Goal: Task Accomplishment & Management: Manage account settings

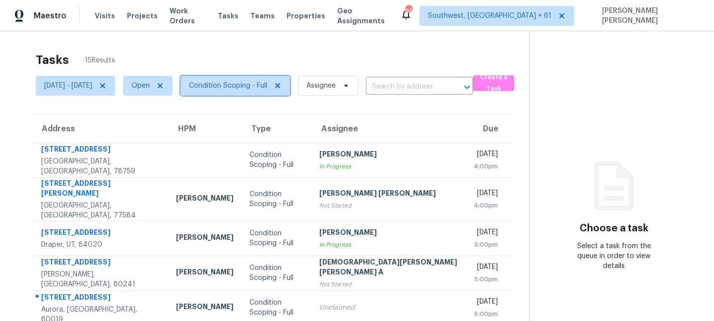
click at [253, 86] on span "Condition Scoping - Full" at bounding box center [228, 86] width 78 height 10
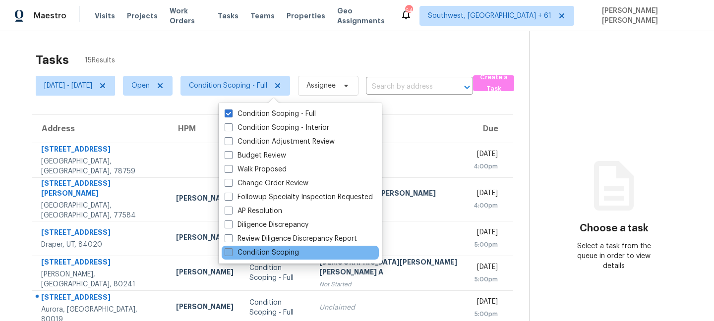
click at [250, 251] on label "Condition Scoping" at bounding box center [262, 253] width 74 height 10
click at [231, 251] on input "Condition Scoping" at bounding box center [228, 251] width 6 height 6
checkbox input "true"
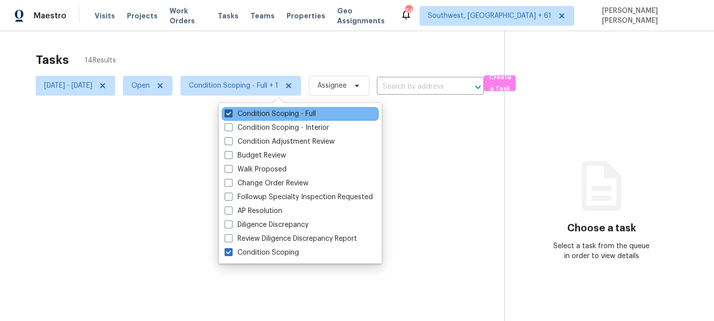
click at [250, 115] on label "Condition Scoping - Full" at bounding box center [270, 114] width 91 height 10
click at [231, 115] on input "Condition Scoping - Full" at bounding box center [228, 112] width 6 height 6
checkbox input "false"
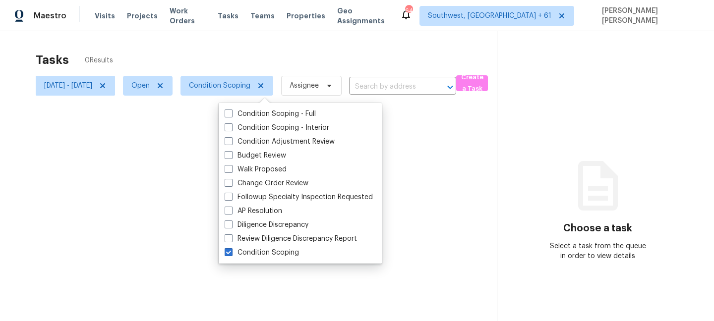
click at [240, 54] on div at bounding box center [357, 160] width 714 height 321
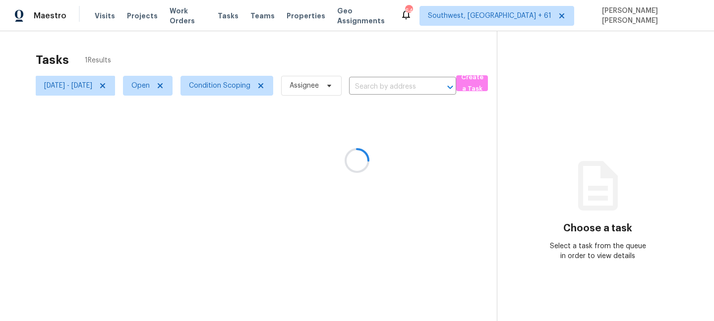
click at [136, 64] on div at bounding box center [357, 160] width 714 height 321
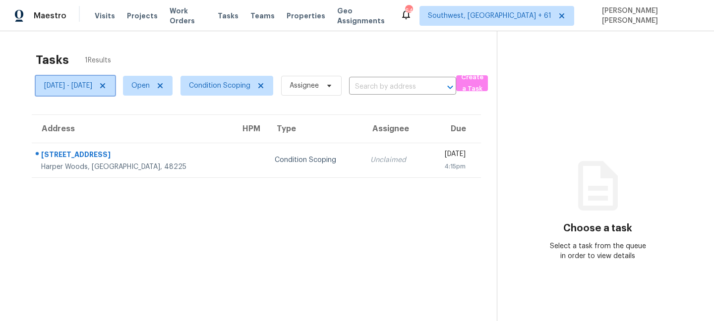
click at [92, 87] on span "[DATE] - [DATE]" at bounding box center [68, 86] width 48 height 10
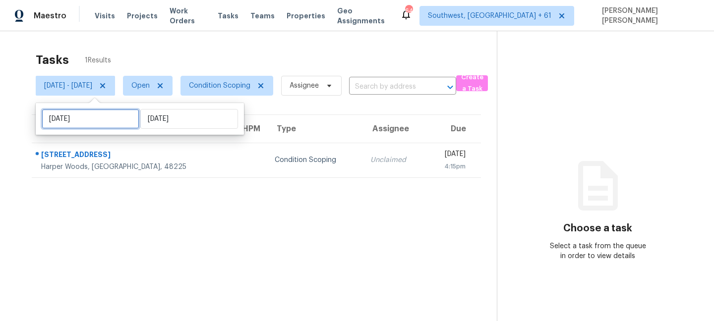
click at [98, 123] on input "[DATE]" at bounding box center [91, 119] width 98 height 20
select select "8"
select select "2025"
select select "9"
select select "2025"
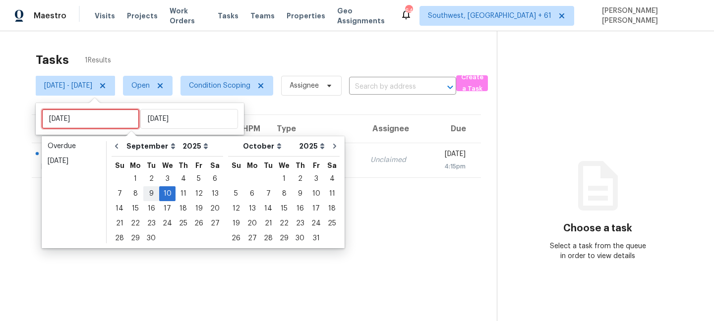
type input "[DATE]"
click at [132, 196] on div "8" at bounding box center [136, 194] width 16 height 14
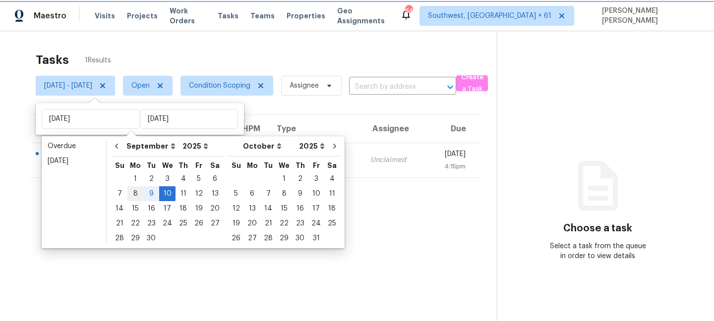
type input "[DATE]"
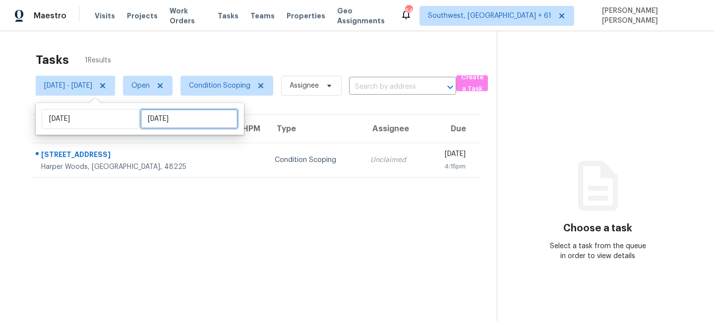
select select "8"
select select "2025"
select select "9"
select select "2025"
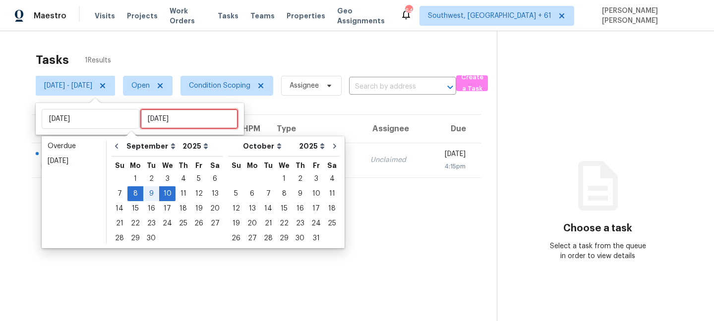
click at [190, 118] on input "[DATE]" at bounding box center [189, 119] width 98 height 20
type input "[DATE]"
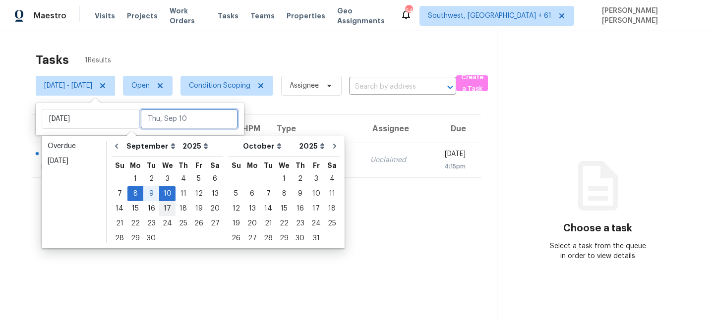
type input "[DATE]"
click at [167, 194] on div "10" at bounding box center [167, 194] width 16 height 14
type input "[DATE]"
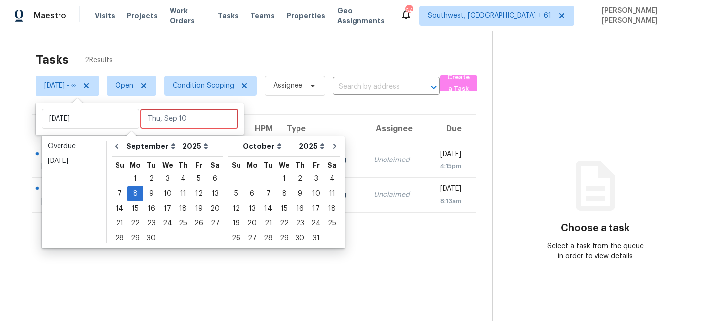
click at [288, 47] on div "Tasks 2 Results" at bounding box center [264, 60] width 457 height 26
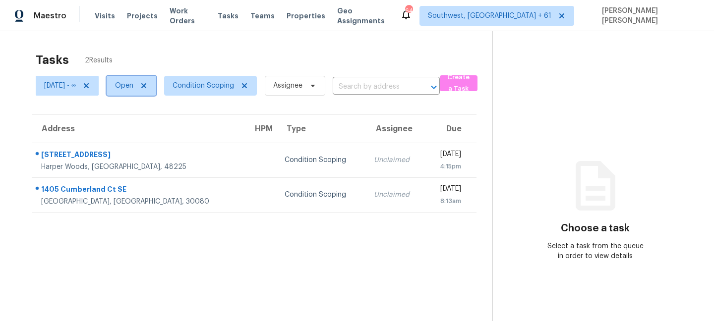
click at [133, 83] on span "Open" at bounding box center [124, 86] width 18 height 10
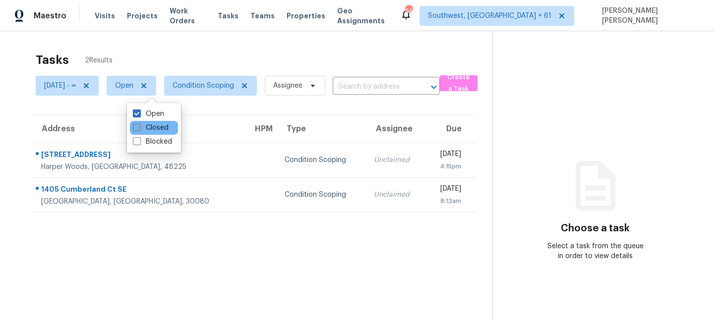
click at [155, 125] on label "Closed" at bounding box center [151, 128] width 36 height 10
click at [139, 125] on input "Closed" at bounding box center [136, 126] width 6 height 6
checkbox input "true"
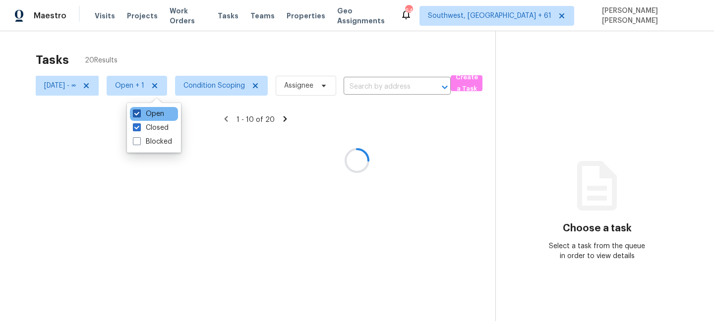
click at [152, 117] on label "Open" at bounding box center [148, 114] width 31 height 10
click at [139, 116] on input "Open" at bounding box center [136, 112] width 6 height 6
checkbox input "false"
click at [168, 66] on div at bounding box center [357, 160] width 714 height 321
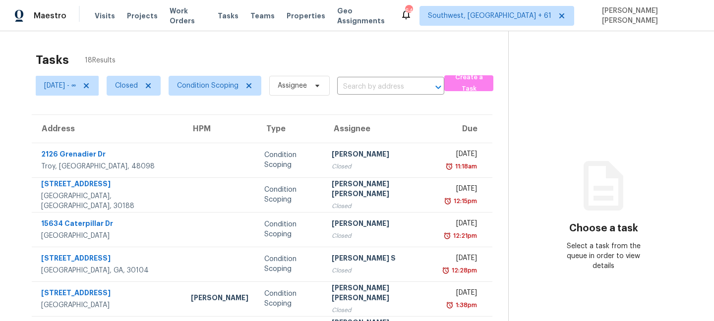
click at [225, 42] on div "Tasks 18 Results [DATE] - ∞ Closed Condition Scoping Assignee ​ Create a Task A…" at bounding box center [357, 274] width 714 height 486
click at [64, 81] on span "[DATE] - ∞" at bounding box center [60, 86] width 32 height 10
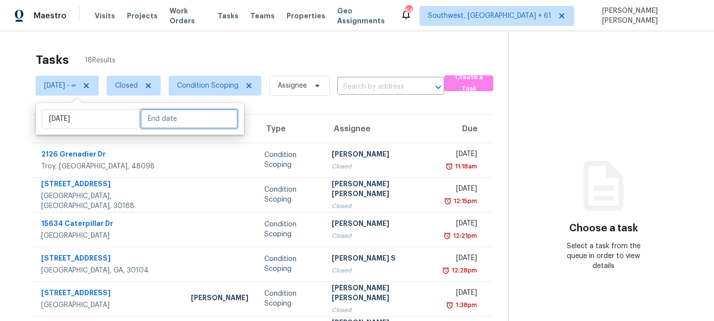
click at [164, 119] on input "text" at bounding box center [189, 119] width 98 height 20
select select "8"
select select "2025"
select select "9"
select select "2025"
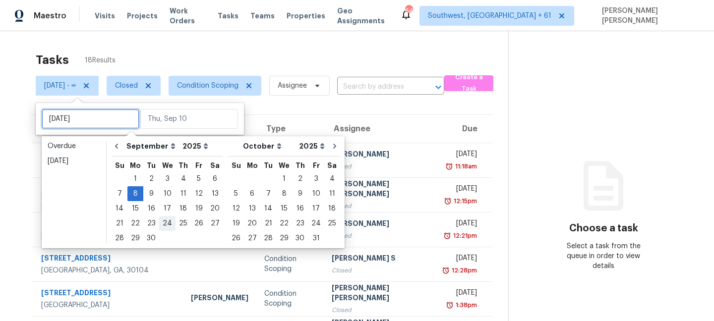
type input "[DATE]"
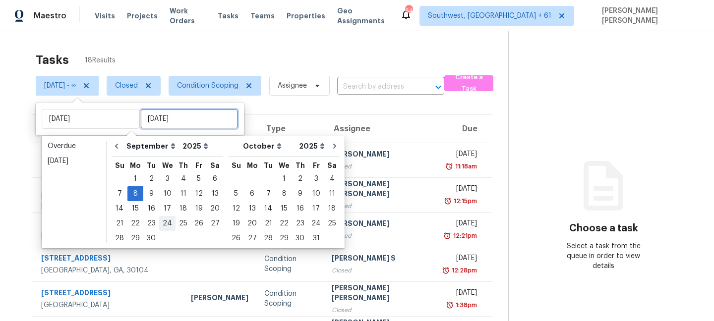
type input "[DATE]"
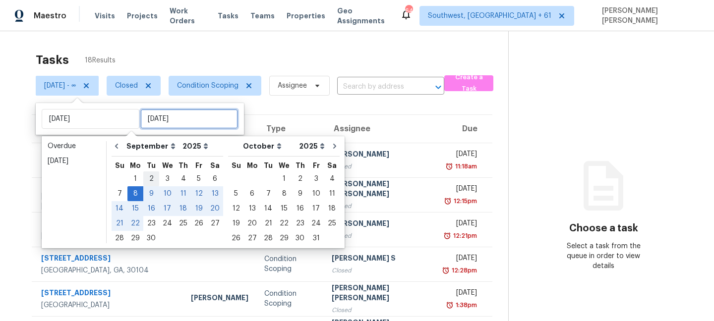
type input "[DATE]"
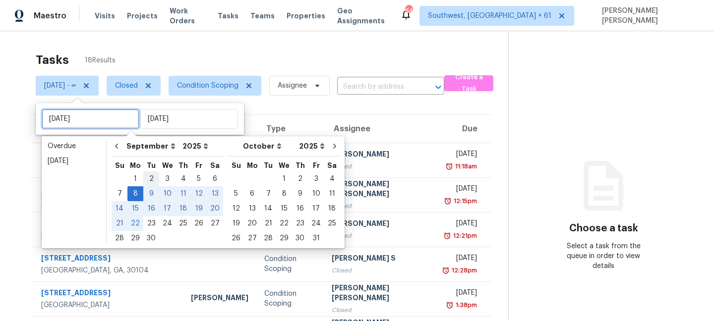
type input "[DATE]"
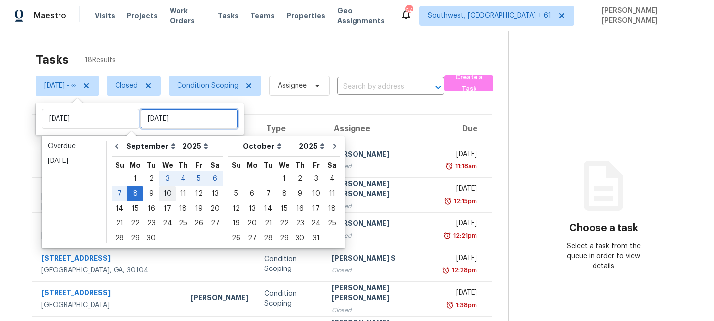
type input "[DATE]"
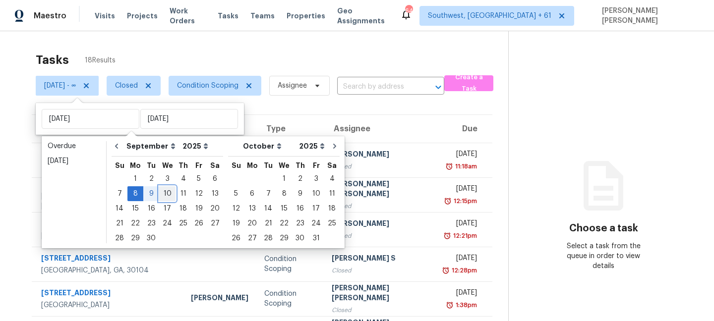
click at [165, 195] on div "10" at bounding box center [167, 194] width 16 height 14
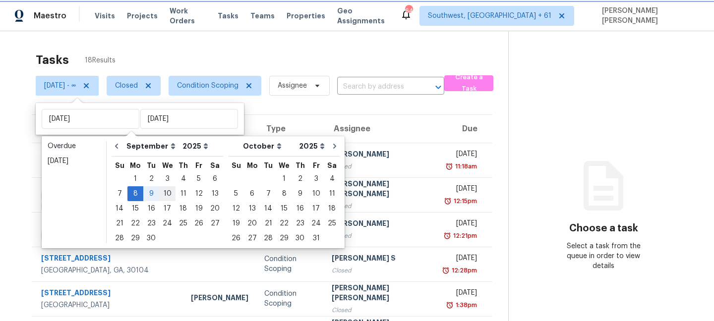
type input "[DATE]"
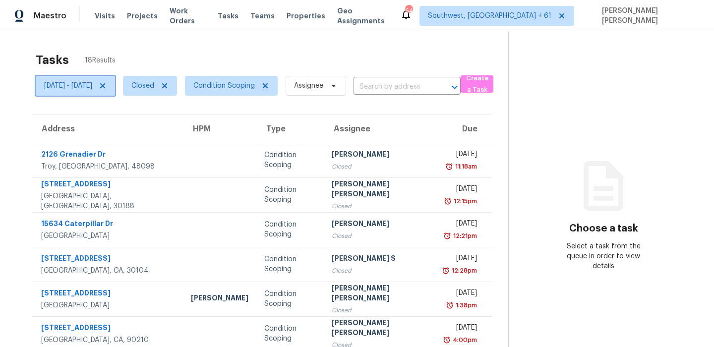
click at [65, 85] on span "[DATE] - [DATE]" at bounding box center [68, 86] width 48 height 10
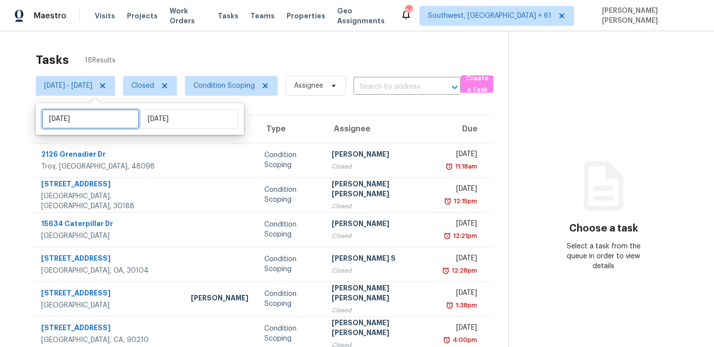
click at [117, 123] on input "[DATE]" at bounding box center [91, 119] width 98 height 20
select select "8"
select select "2025"
select select "9"
select select "2025"
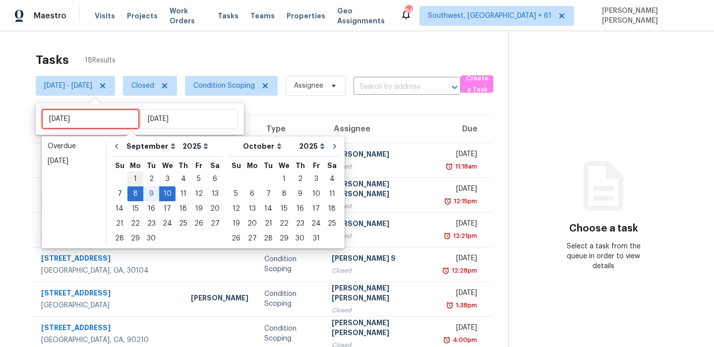
type input "[DATE]"
click at [248, 56] on div "Tasks 18 Results" at bounding box center [272, 60] width 473 height 26
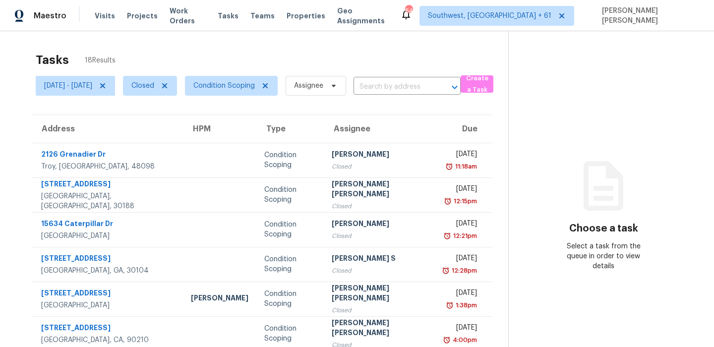
click at [226, 40] on div "Tasks 18 Results [DATE] - [DATE] Closed Condition Scoping Assignee ​ Create a T…" at bounding box center [357, 274] width 714 height 486
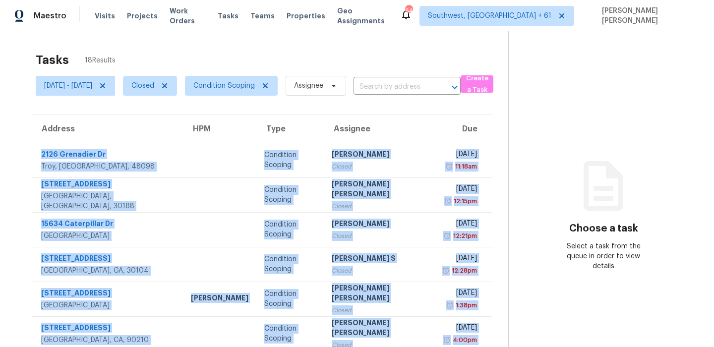
scroll to position [169, 0]
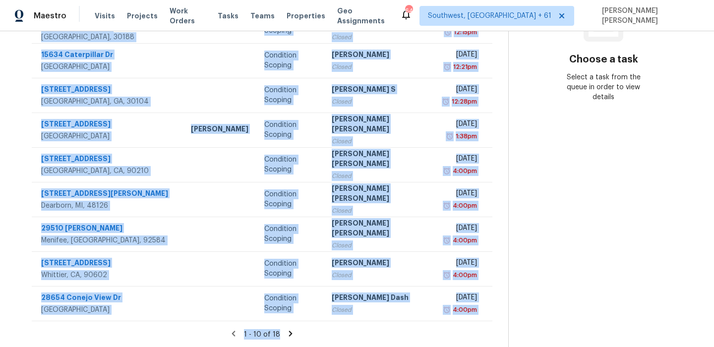
drag, startPoint x: 38, startPoint y: 150, endPoint x: 160, endPoint y: 373, distance: 253.6
click at [160, 321] on html "Maestro Visits Projects Work Orders Tasks Teams Properties Geo Assignments [GEO…" at bounding box center [357, 173] width 714 height 347
copy section "[STREET_ADDRESS][PERSON_NAME] Condition Scoping [PERSON_NAME] Closed [DATE] 11:…"
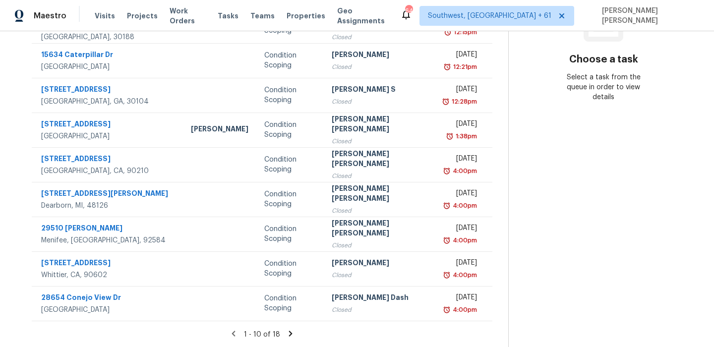
click at [288, 321] on icon at bounding box center [290, 333] width 9 height 9
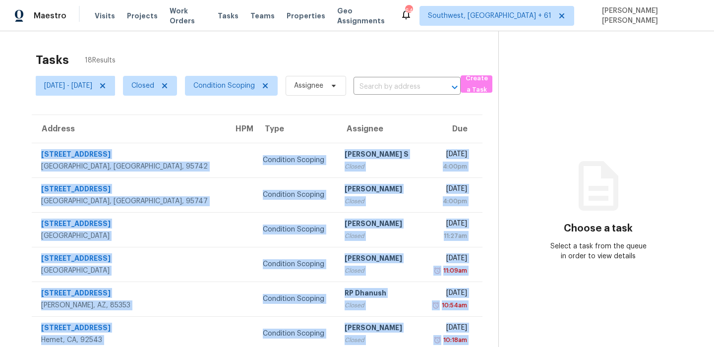
scroll to position [100, 0]
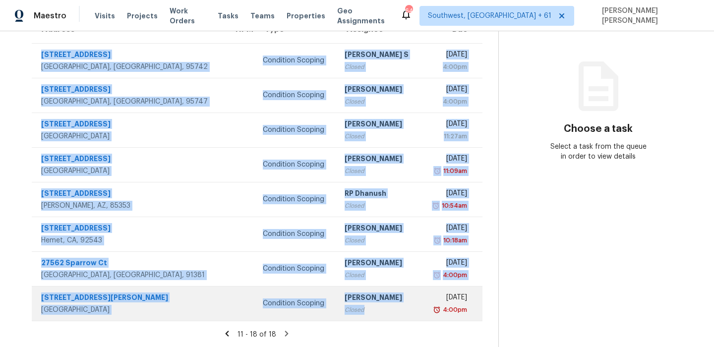
drag, startPoint x: 40, startPoint y: 148, endPoint x: 350, endPoint y: 316, distance: 351.8
click at [350, 316] on tbody "[STREET_ADDRESS] Condition Scoping Anbu Jebakumar S Closed [DATE] 4:00pm [STREE…" at bounding box center [257, 182] width 451 height 278
copy tbody "[STREET_ADDRESS] Condition Scoping Anbu Jebakumar S Closed [DATE] 4:00pm [STREE…"
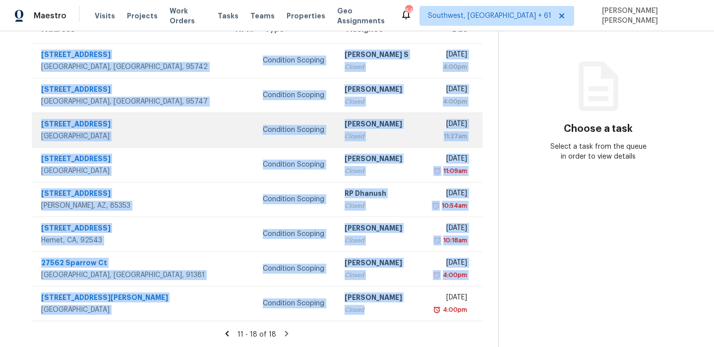
scroll to position [0, 0]
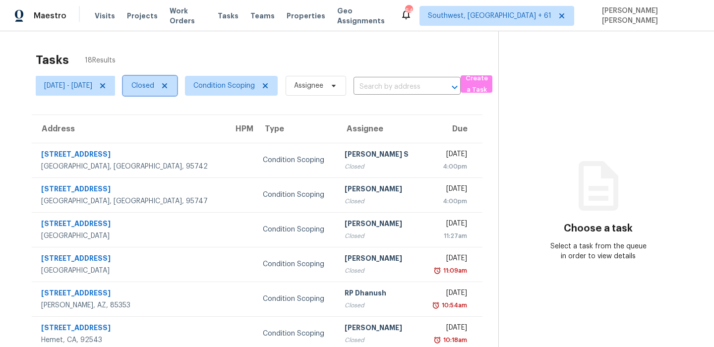
click at [154, 89] on span "Closed" at bounding box center [142, 86] width 23 height 10
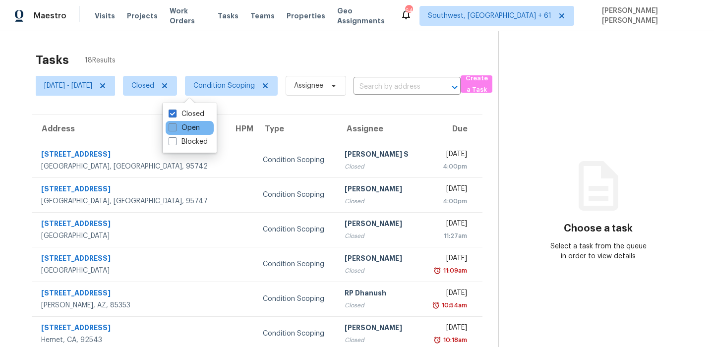
click at [181, 130] on label "Open" at bounding box center [184, 128] width 31 height 10
click at [175, 129] on input "Open" at bounding box center [172, 126] width 6 height 6
checkbox input "true"
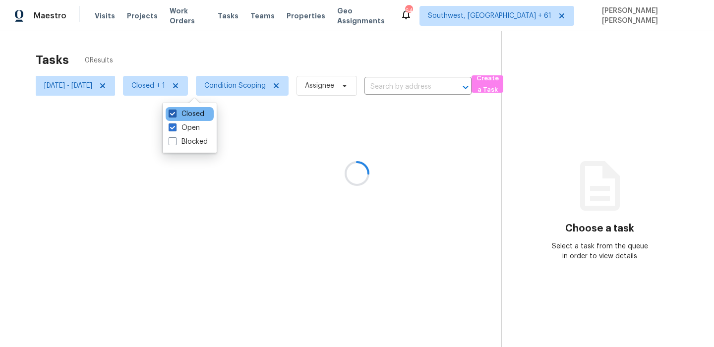
click at [179, 114] on label "Closed" at bounding box center [187, 114] width 36 height 10
click at [175, 114] on input "Closed" at bounding box center [172, 112] width 6 height 6
checkbox input "false"
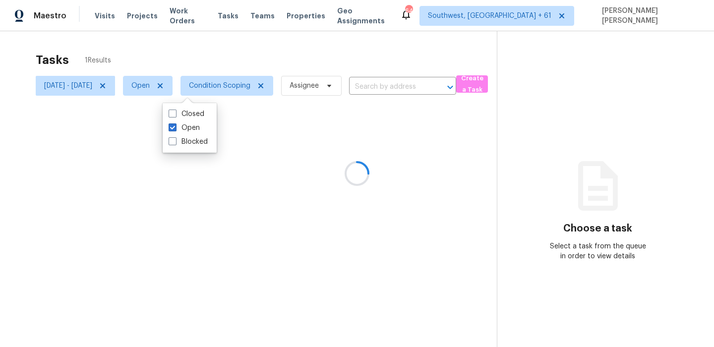
click at [216, 46] on div at bounding box center [357, 173] width 714 height 347
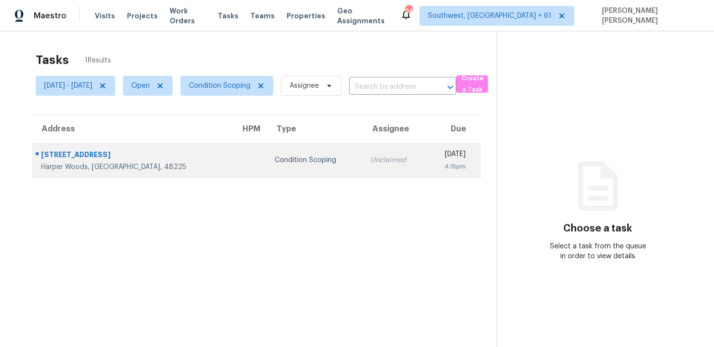
click at [275, 162] on div "Condition Scoping" at bounding box center [315, 160] width 80 height 10
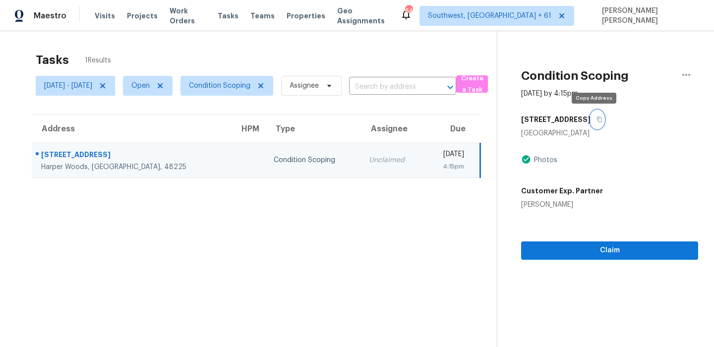
click at [597, 122] on icon "button" at bounding box center [600, 120] width 6 height 6
click at [592, 124] on button "button" at bounding box center [597, 120] width 13 height 18
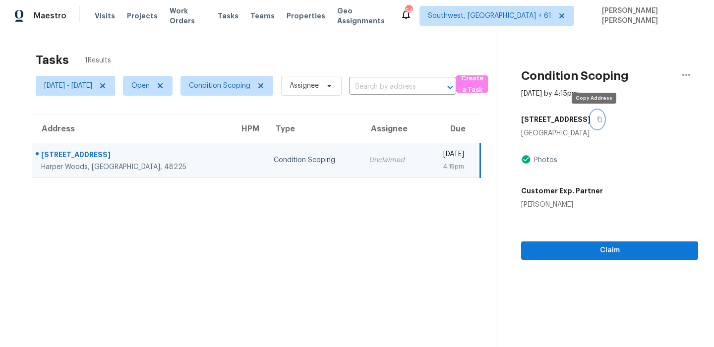
click at [597, 117] on icon "button" at bounding box center [600, 120] width 6 height 6
click at [92, 90] on span "[DATE] - [DATE]" at bounding box center [68, 86] width 48 height 10
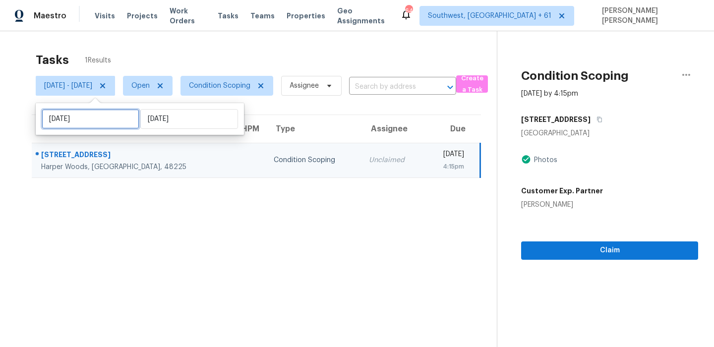
click at [117, 110] on input "[DATE]" at bounding box center [91, 119] width 98 height 20
select select "8"
select select "2025"
select select "9"
select select "2025"
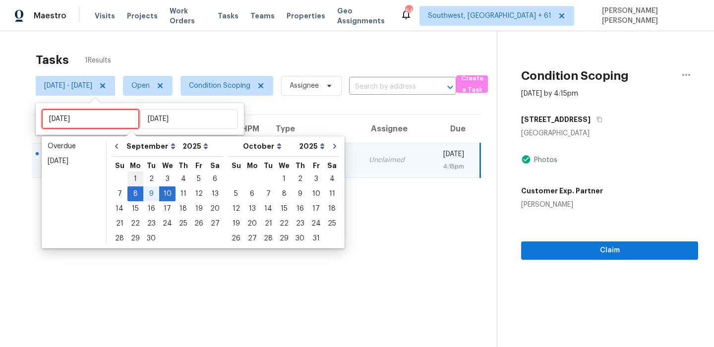
type input "[DATE]"
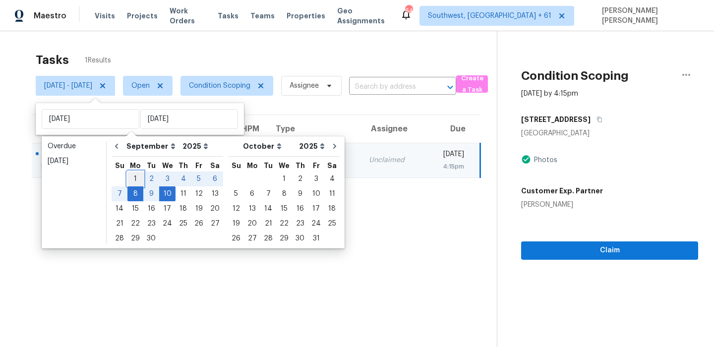
click at [136, 183] on div "1" at bounding box center [136, 179] width 16 height 14
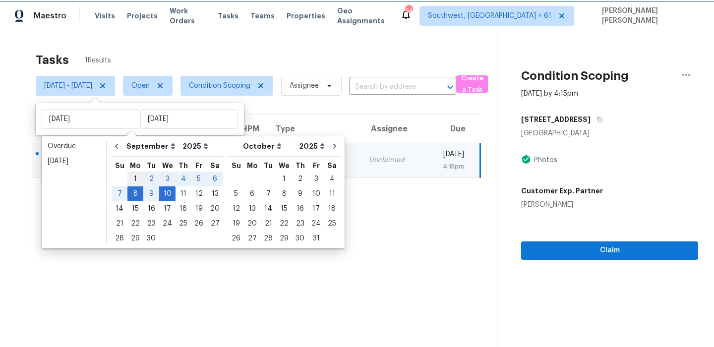
type input "[DATE]"
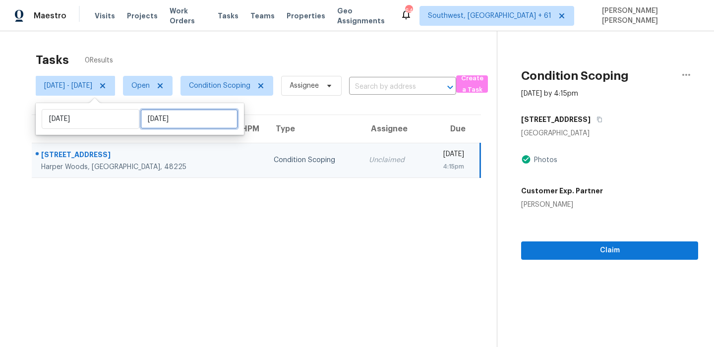
select select "8"
select select "2025"
select select "9"
select select "2025"
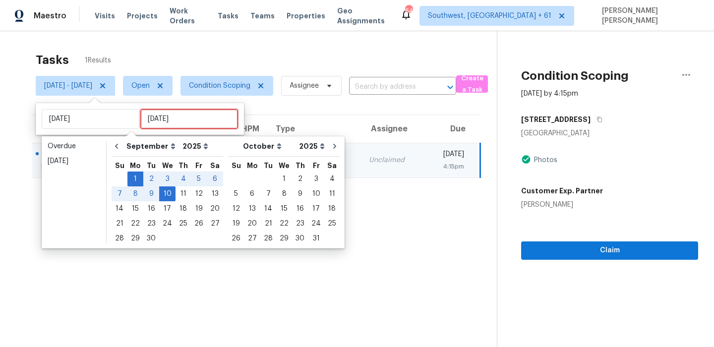
click at [168, 117] on input "[DATE]" at bounding box center [189, 119] width 98 height 20
click at [123, 193] on div "7" at bounding box center [120, 194] width 16 height 14
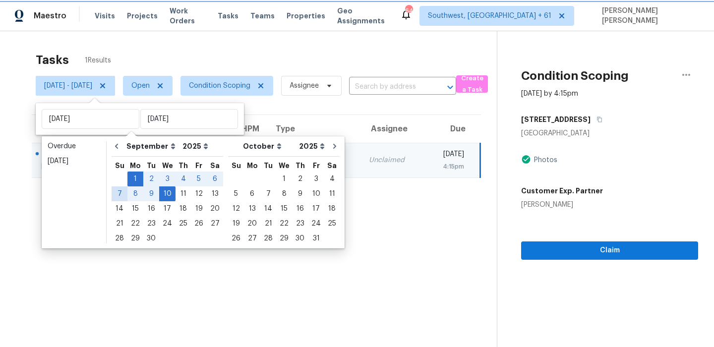
type input "[DATE]"
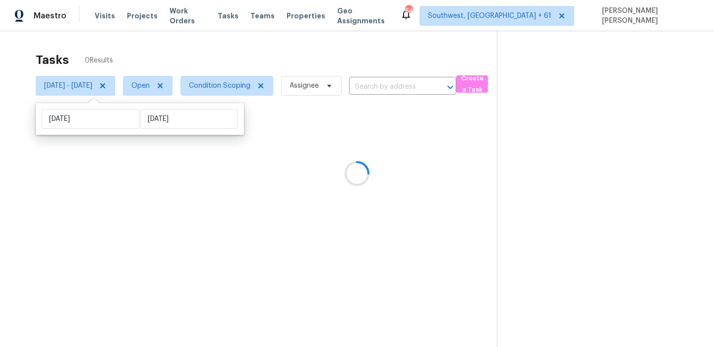
click at [241, 54] on div "Tasks 0 Results" at bounding box center [266, 60] width 461 height 26
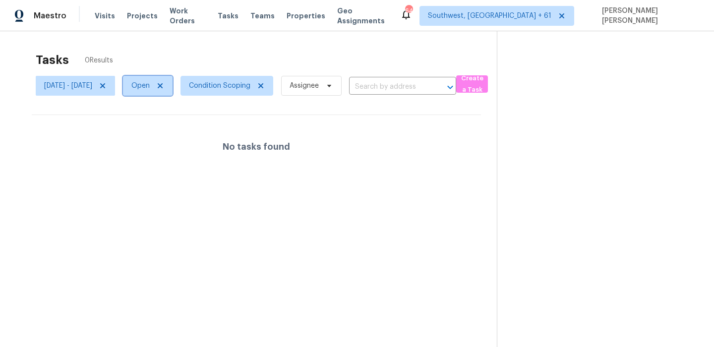
click at [150, 86] on span "Open" at bounding box center [140, 86] width 18 height 10
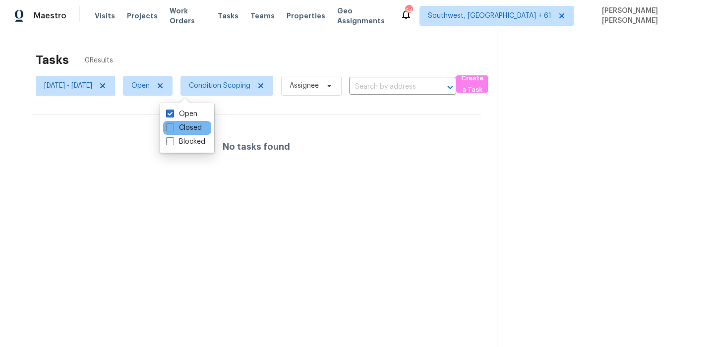
click at [175, 134] on div "Closed" at bounding box center [187, 128] width 48 height 14
click at [178, 129] on label "Closed" at bounding box center [184, 128] width 36 height 10
click at [173, 129] on input "Closed" at bounding box center [169, 126] width 6 height 6
checkbox input "true"
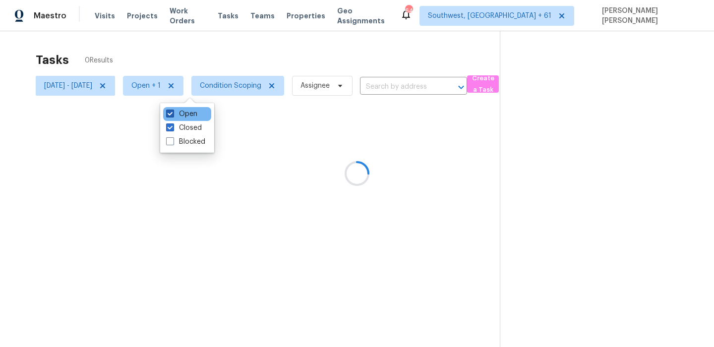
click at [185, 115] on label "Open" at bounding box center [181, 114] width 31 height 10
click at [173, 115] on input "Open" at bounding box center [169, 112] width 6 height 6
checkbox input "false"
click at [215, 54] on div at bounding box center [357, 173] width 714 height 347
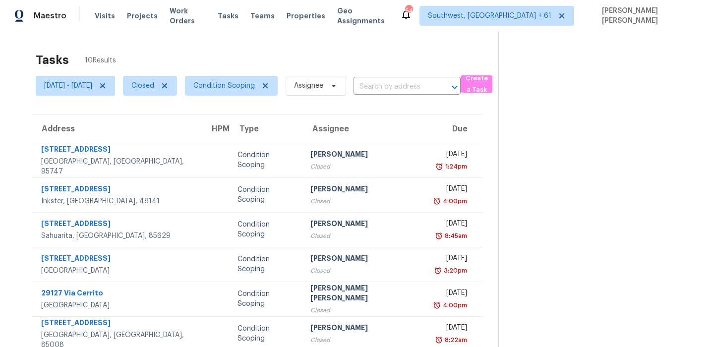
click at [313, 45] on div "Tasks 10 Results [DATE] - [DATE] Closed Condition Scoping Assignee ​ Create a T…" at bounding box center [357, 264] width 714 height 467
click at [106, 92] on span "[DATE] - [DATE]" at bounding box center [75, 86] width 79 height 20
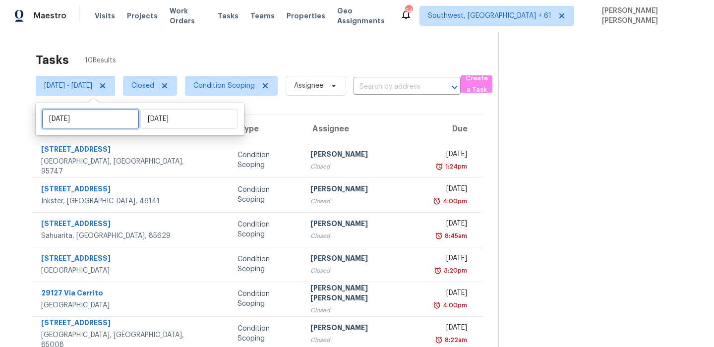
select select "8"
select select "2025"
select select "9"
select select "2025"
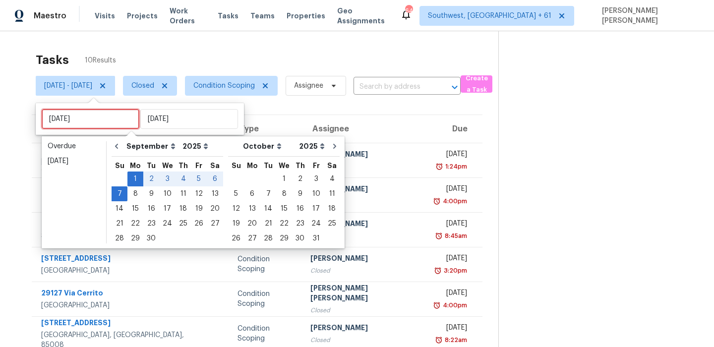
click at [111, 116] on input "[DATE]" at bounding box center [91, 119] width 98 height 20
type input "[DATE]"
click at [132, 194] on div "8" at bounding box center [136, 194] width 16 height 14
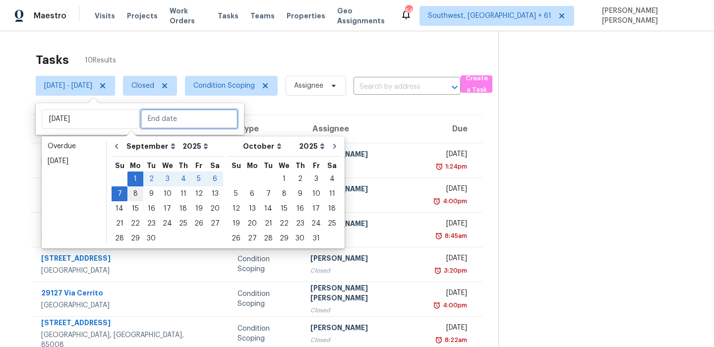
type input "[DATE]"
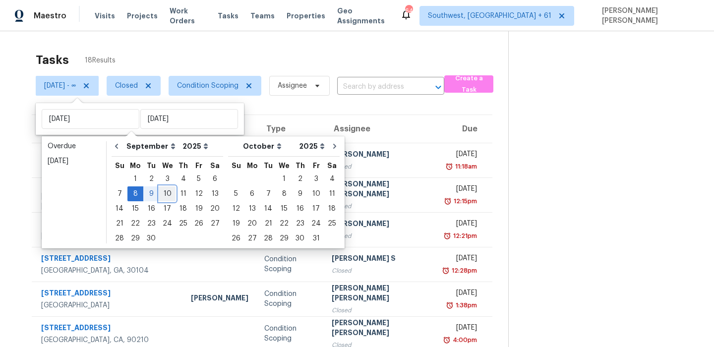
click at [168, 196] on div "10" at bounding box center [167, 194] width 16 height 14
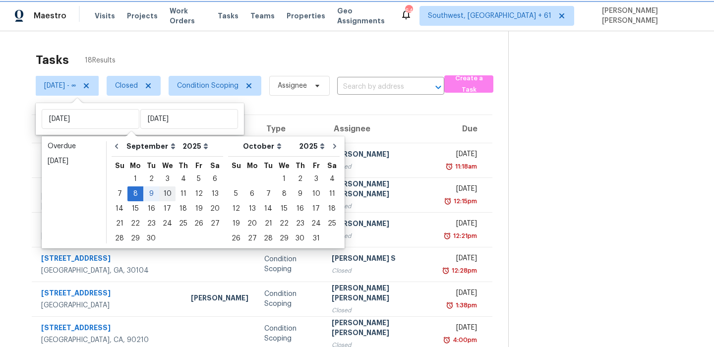
type input "[DATE]"
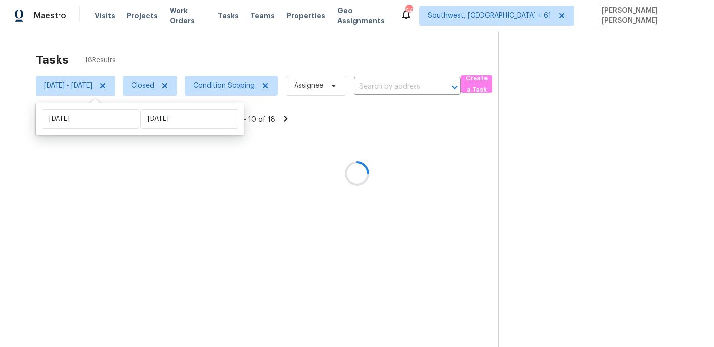
click at [274, 56] on div at bounding box center [357, 173] width 714 height 347
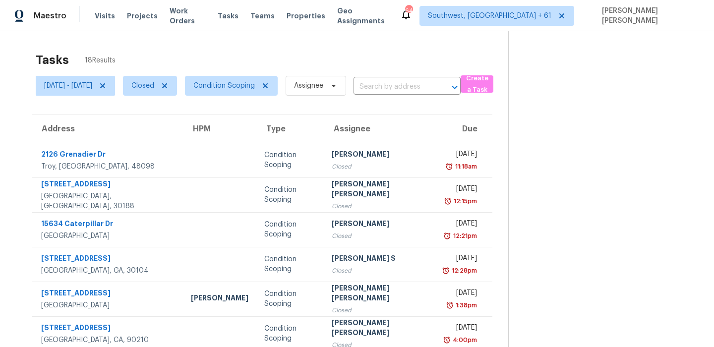
click at [400, 64] on div "Tasks 18 Results" at bounding box center [272, 60] width 473 height 26
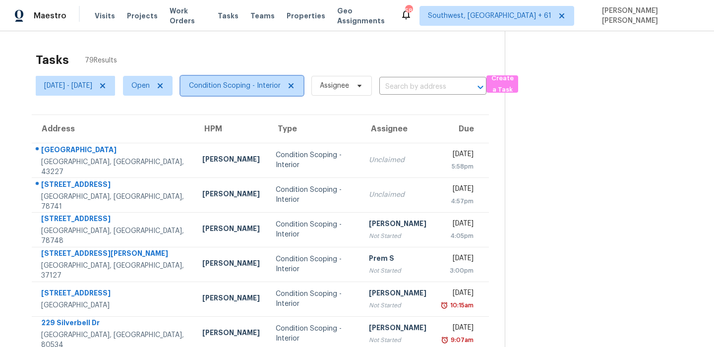
click at [247, 86] on span "Condition Scoping - Interior" at bounding box center [235, 86] width 92 height 10
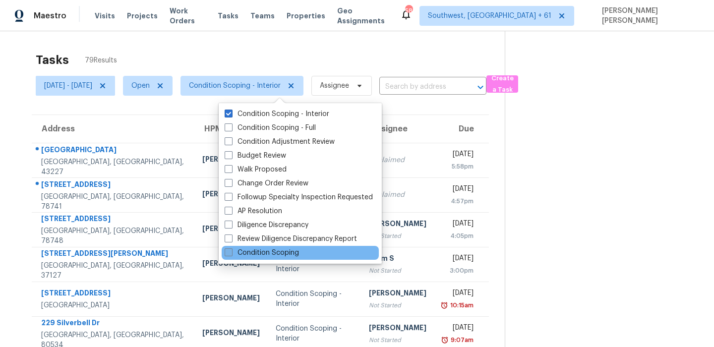
click at [246, 255] on label "Condition Scoping" at bounding box center [262, 253] width 74 height 10
click at [231, 255] on input "Condition Scoping" at bounding box center [228, 251] width 6 height 6
checkbox input "true"
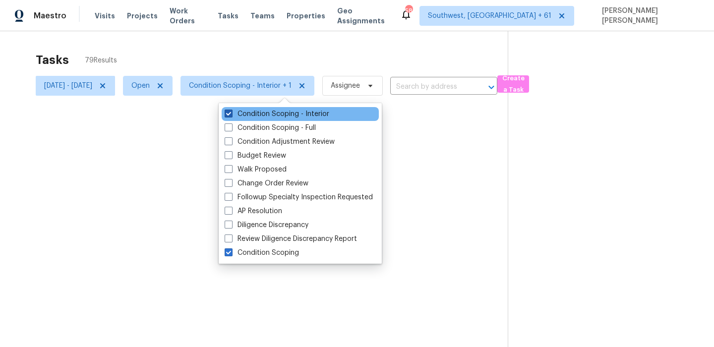
click at [256, 111] on label "Condition Scoping - Interior" at bounding box center [277, 114] width 105 height 10
click at [231, 111] on input "Condition Scoping - Interior" at bounding box center [228, 112] width 6 height 6
checkbox input "false"
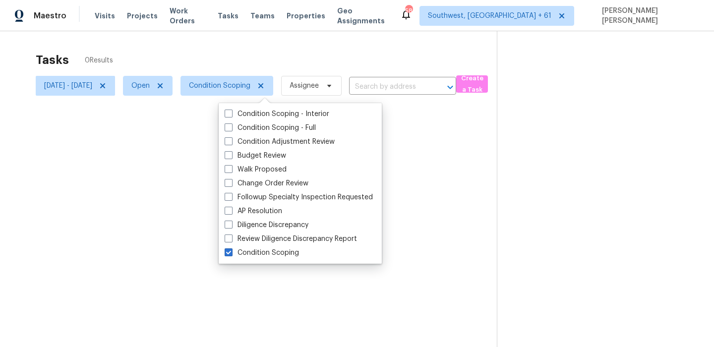
click at [262, 58] on div at bounding box center [357, 173] width 714 height 347
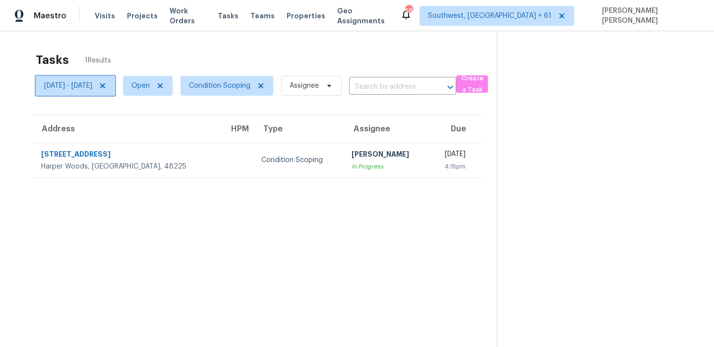
click at [97, 91] on span "[DATE] - [DATE]" at bounding box center [75, 86] width 79 height 20
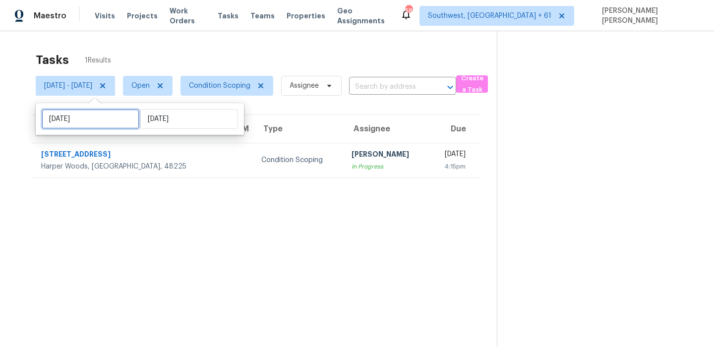
click at [97, 125] on input "[DATE]" at bounding box center [91, 119] width 98 height 20
select select "8"
select select "2025"
select select "9"
select select "2025"
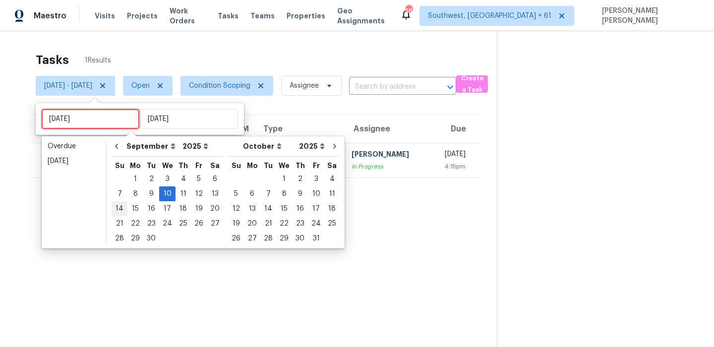
type input "Sun, Sep 14"
type input "[DATE]"
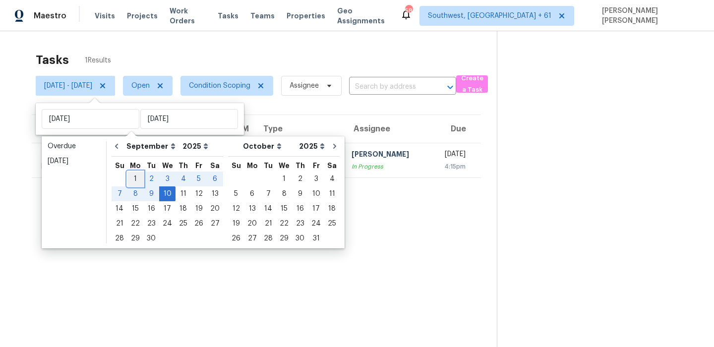
click at [133, 178] on div "1" at bounding box center [136, 179] width 16 height 14
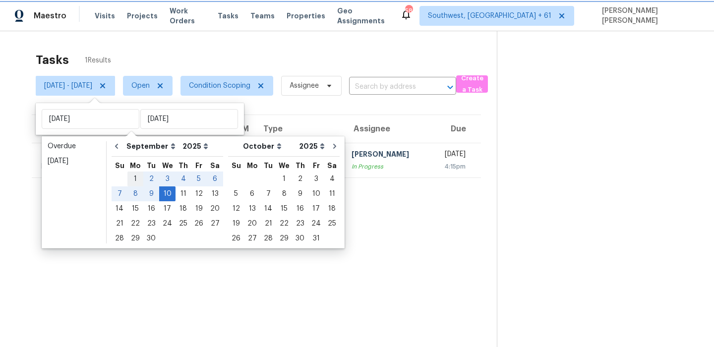
type input "[DATE]"
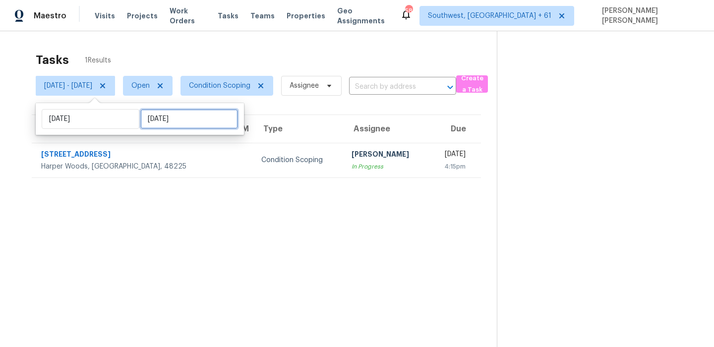
select select "8"
select select "2025"
select select "9"
select select "2025"
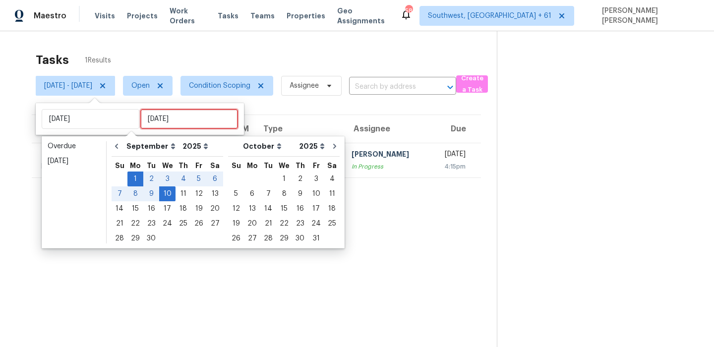
click at [178, 120] on input "[DATE]" at bounding box center [189, 119] width 98 height 20
type input "[DATE]"
click at [169, 194] on div "10" at bounding box center [167, 194] width 16 height 14
type input "[DATE]"
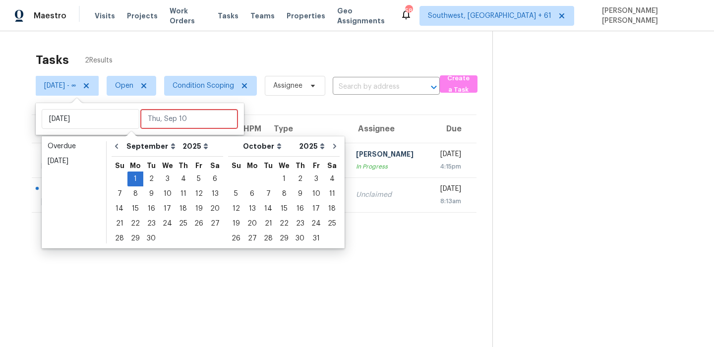
click at [277, 49] on div "Tasks 2 Results" at bounding box center [264, 60] width 457 height 26
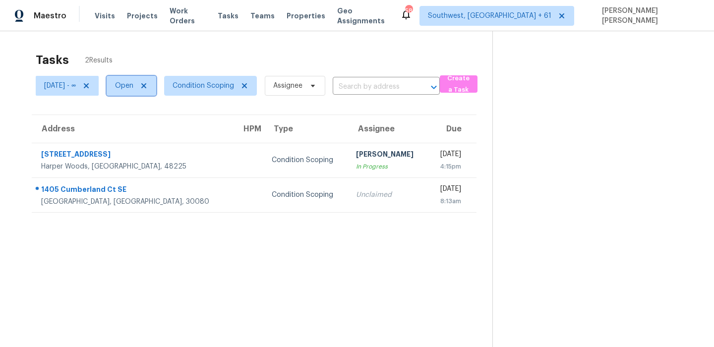
click at [152, 89] on span "Open" at bounding box center [132, 86] width 50 height 20
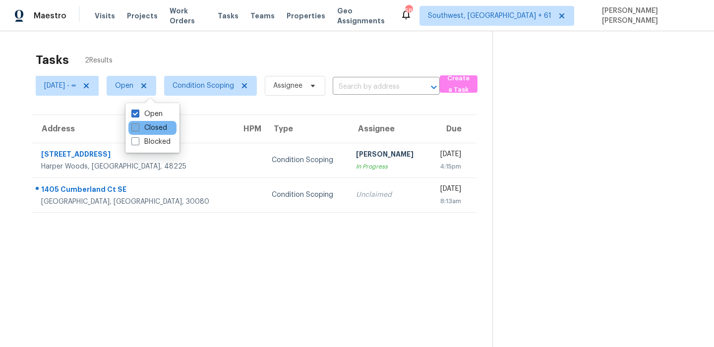
click at [146, 125] on label "Closed" at bounding box center [149, 128] width 36 height 10
click at [138, 125] on input "Closed" at bounding box center [134, 126] width 6 height 6
checkbox input "true"
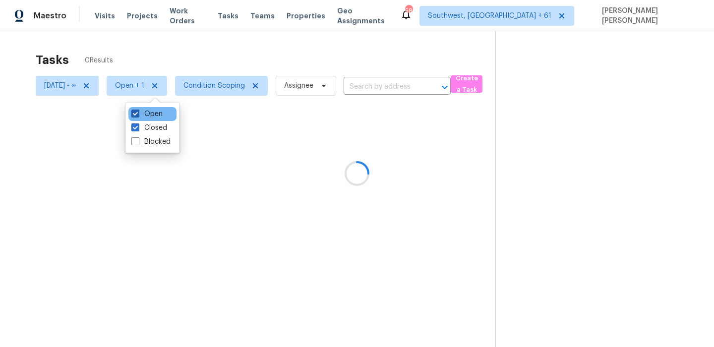
click at [142, 111] on label "Open" at bounding box center [146, 114] width 31 height 10
click at [138, 111] on input "Open" at bounding box center [134, 112] width 6 height 6
checkbox input "false"
click at [193, 62] on div at bounding box center [357, 173] width 714 height 347
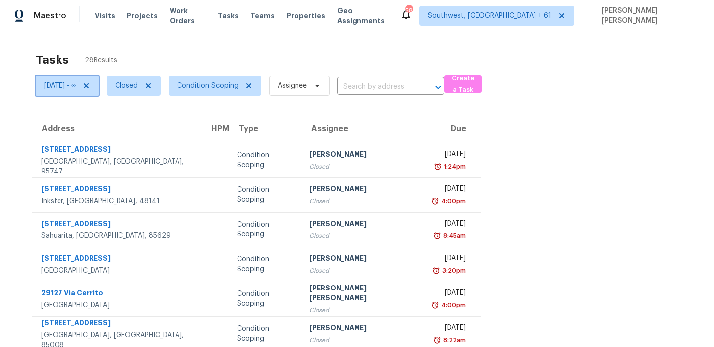
click at [75, 95] on span "Mon, Sep 01 - ∞" at bounding box center [67, 86] width 63 height 20
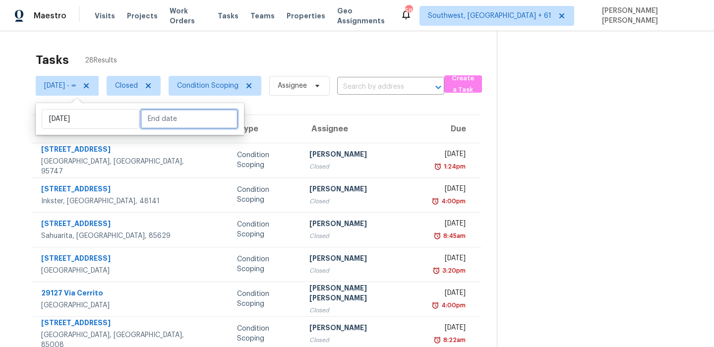
click at [166, 122] on input "text" at bounding box center [189, 119] width 98 height 20
select select "8"
select select "2025"
select select "9"
select select "2025"
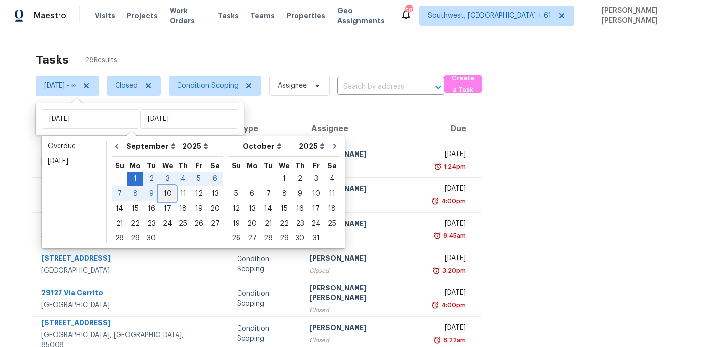
click at [167, 193] on div "10" at bounding box center [167, 194] width 16 height 14
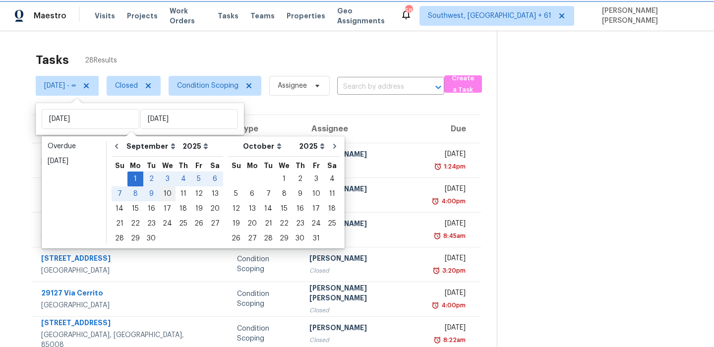
type input "[DATE]"
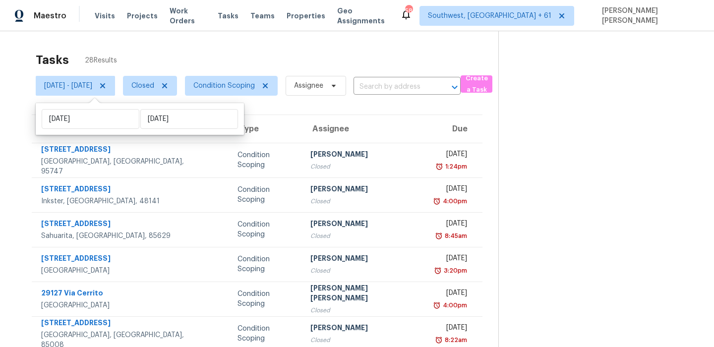
click at [307, 48] on div "Tasks 28 Results" at bounding box center [267, 60] width 463 height 26
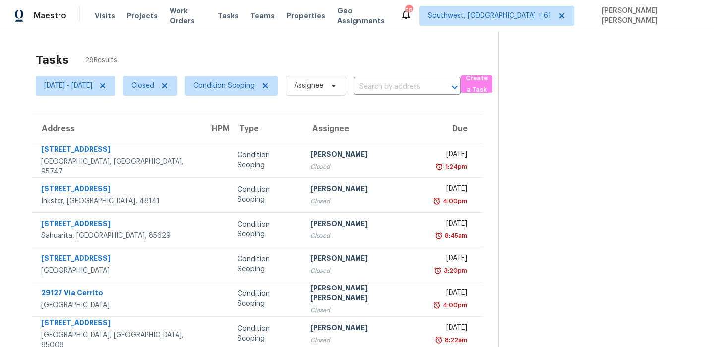
click at [347, 53] on div "Tasks 28 Results" at bounding box center [267, 60] width 463 height 26
click at [404, 51] on div "Tasks 28 Results" at bounding box center [267, 60] width 463 height 26
click at [83, 82] on span "[DATE] - [DATE]" at bounding box center [68, 86] width 48 height 10
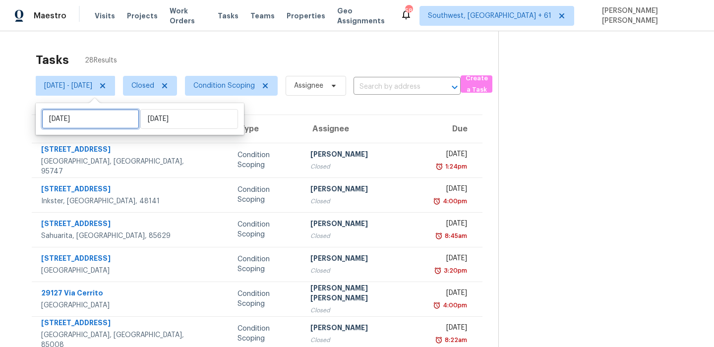
select select "8"
select select "2025"
select select "9"
select select "2025"
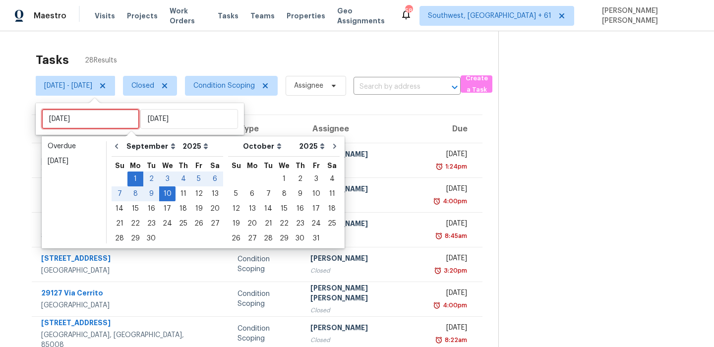
click at [96, 121] on input "[DATE]" at bounding box center [91, 119] width 98 height 20
type input "[DATE]"
click at [209, 180] on div "6" at bounding box center [215, 179] width 16 height 14
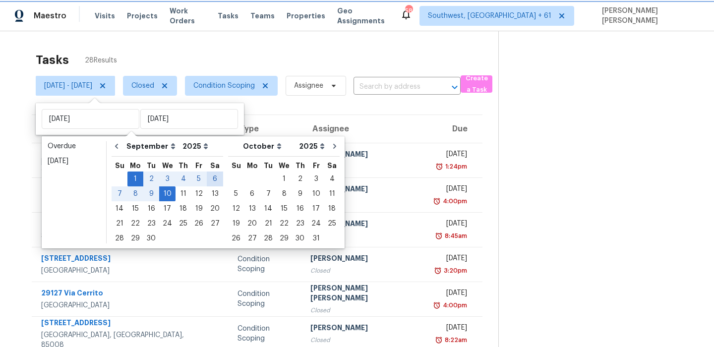
type input "[DATE]"
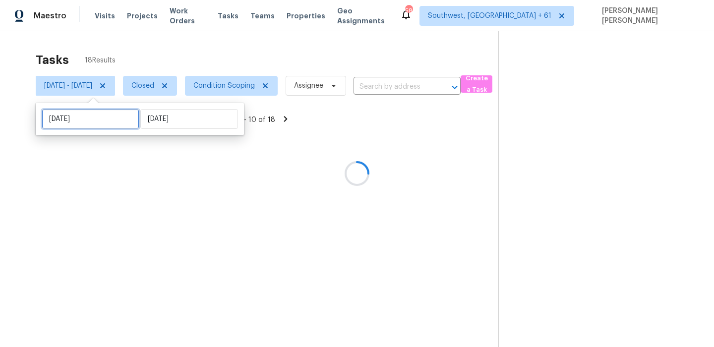
click at [103, 118] on input "[DATE]" at bounding box center [91, 119] width 98 height 20
select select "8"
select select "2025"
select select "9"
select select "2025"
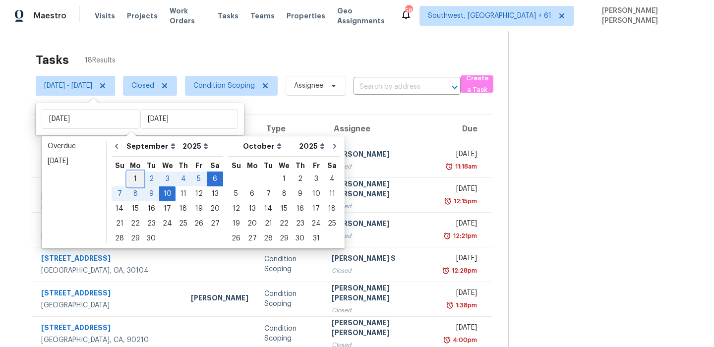
click at [135, 178] on div "1" at bounding box center [136, 179] width 16 height 14
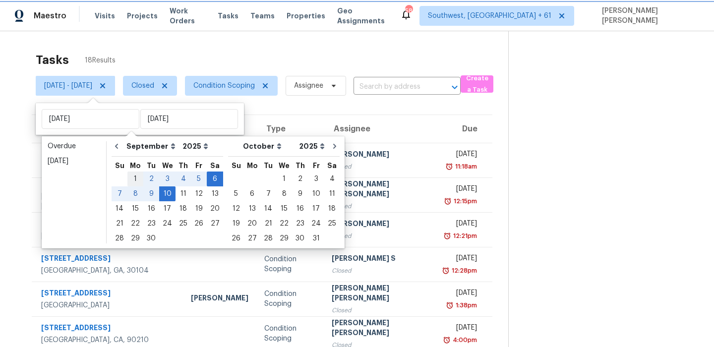
type input "[DATE]"
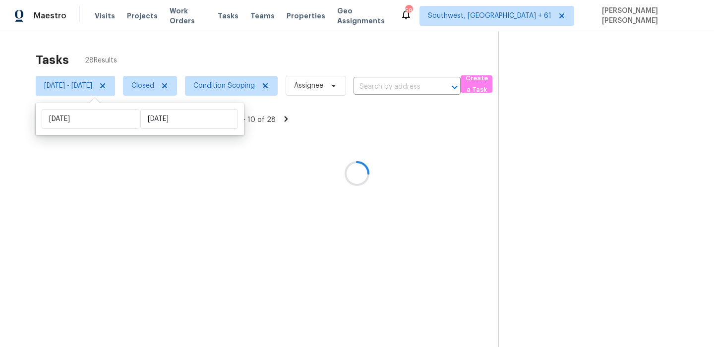
click at [176, 108] on div "Mon, Sep 01 Wed, Sep 10" at bounding box center [140, 119] width 208 height 32
click at [176, 117] on input "[DATE]" at bounding box center [189, 119] width 98 height 20
select select "8"
select select "2025"
select select "9"
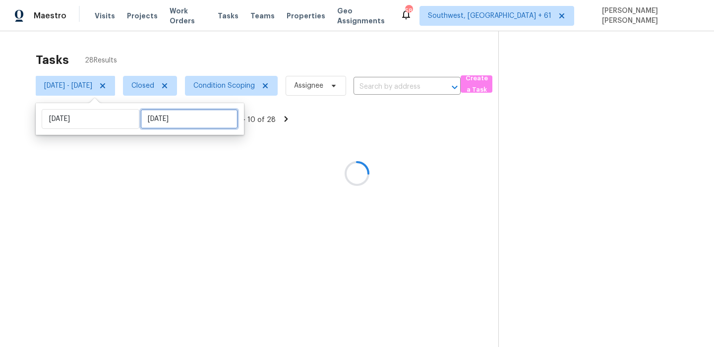
select select "2025"
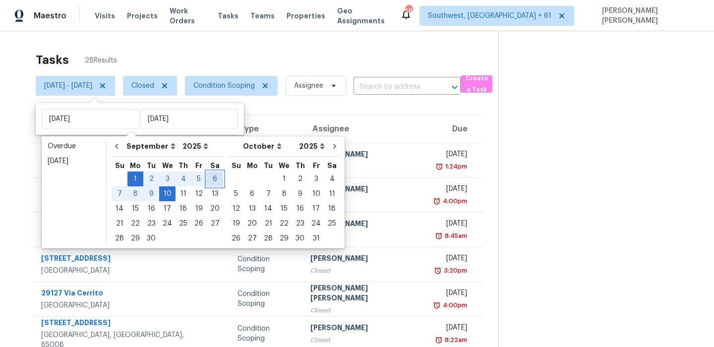
click at [213, 182] on div "6" at bounding box center [215, 179] width 16 height 14
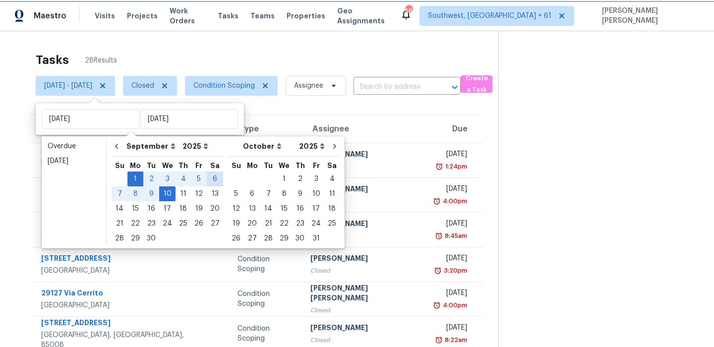
type input "[DATE]"
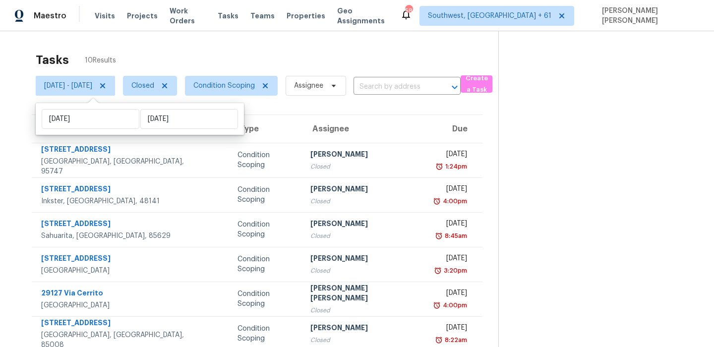
click at [244, 49] on div "Tasks 10 Results" at bounding box center [267, 60] width 463 height 26
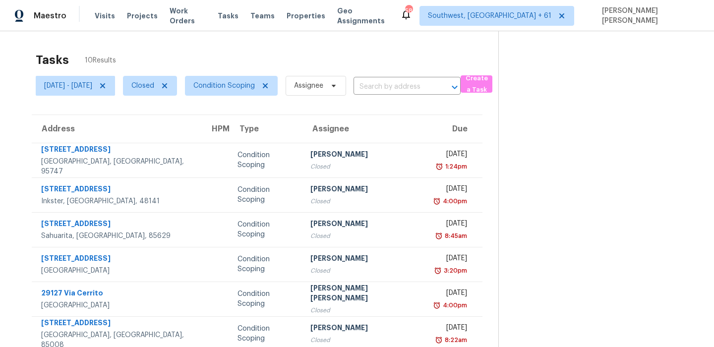
scroll to position [151, 0]
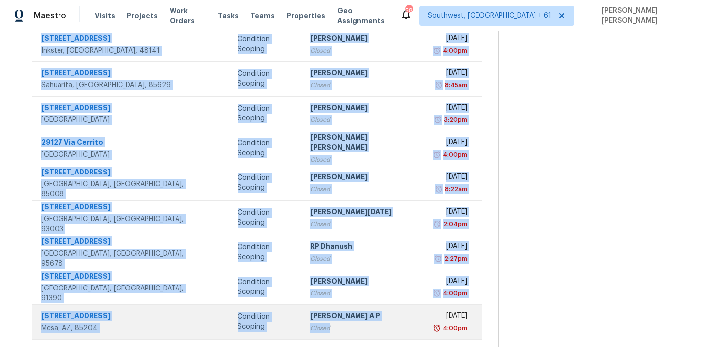
drag, startPoint x: 40, startPoint y: 148, endPoint x: 346, endPoint y: 333, distance: 357.4
click at [346, 333] on tbody "1201 Rudgwick Dr Roseville, CA, 95747 Condition Scoping Pavithran Omsekar Close…" at bounding box center [257, 165] width 451 height 347
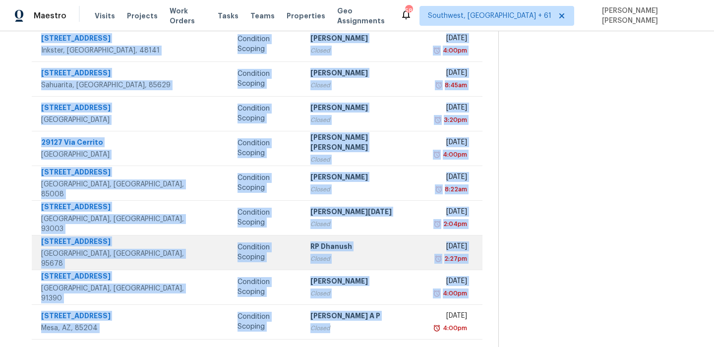
copy tbody "1201 Rudgwick Dr Roseville, CA, 95747 Condition Scoping Pavithran Omsekar Close…"
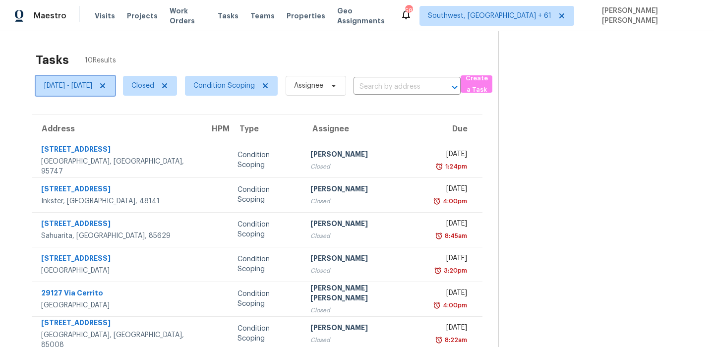
click at [84, 85] on span "Mon, Sep 01 - Sat, Sep 06" at bounding box center [68, 86] width 48 height 10
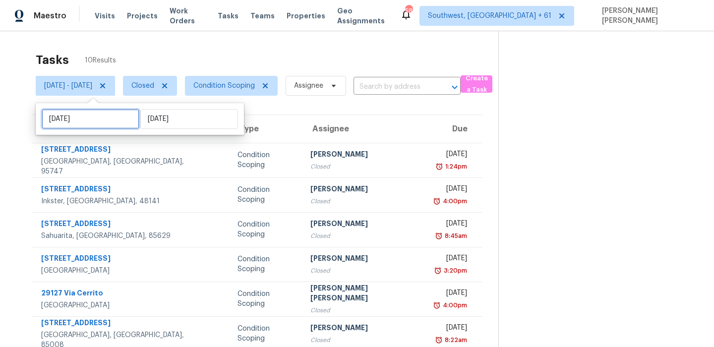
click at [96, 115] on input "[DATE]" at bounding box center [91, 119] width 98 height 20
select select "8"
select select "2025"
select select "9"
select select "2025"
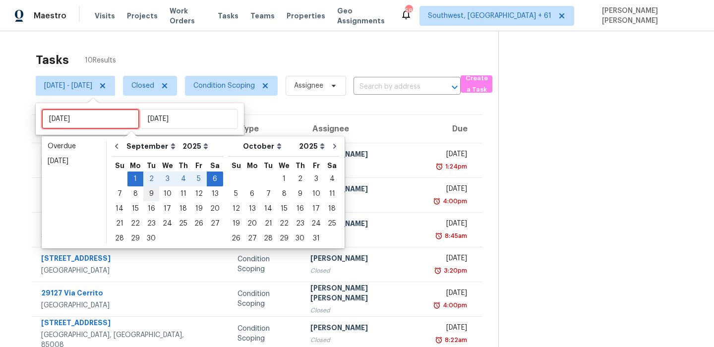
type input "[DATE]"
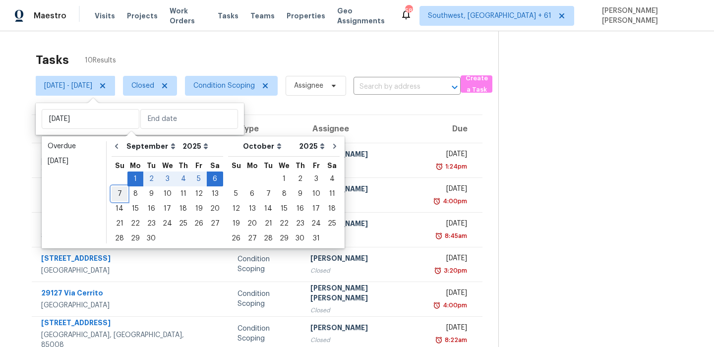
click at [123, 195] on div "7" at bounding box center [120, 194] width 16 height 14
type input "[DATE]"
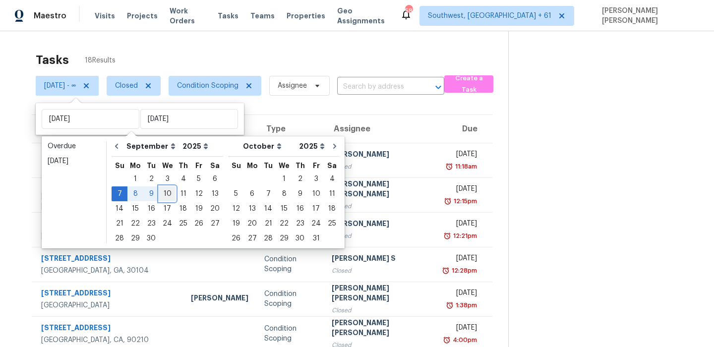
click at [164, 195] on div "10" at bounding box center [167, 194] width 16 height 14
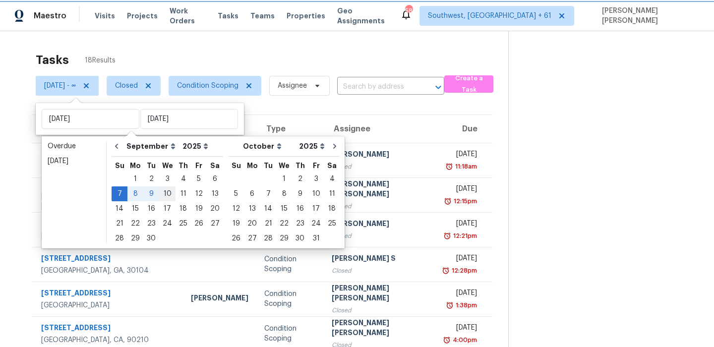
type input "[DATE]"
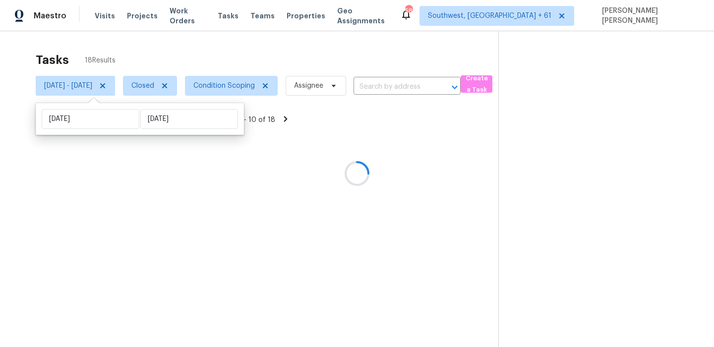
click at [243, 53] on div at bounding box center [357, 173] width 714 height 347
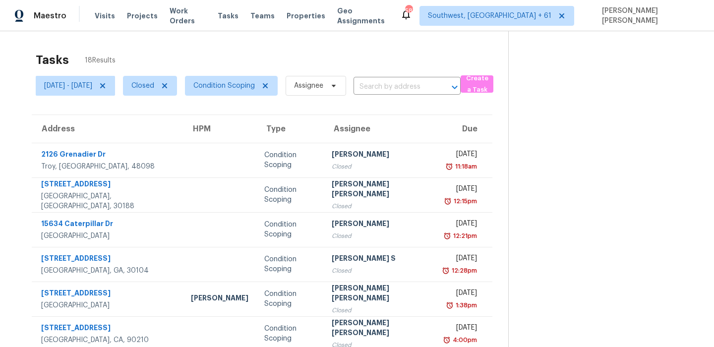
click at [355, 55] on div "Tasks 18 Results" at bounding box center [272, 60] width 473 height 26
